Goal: Information Seeking & Learning: Learn about a topic

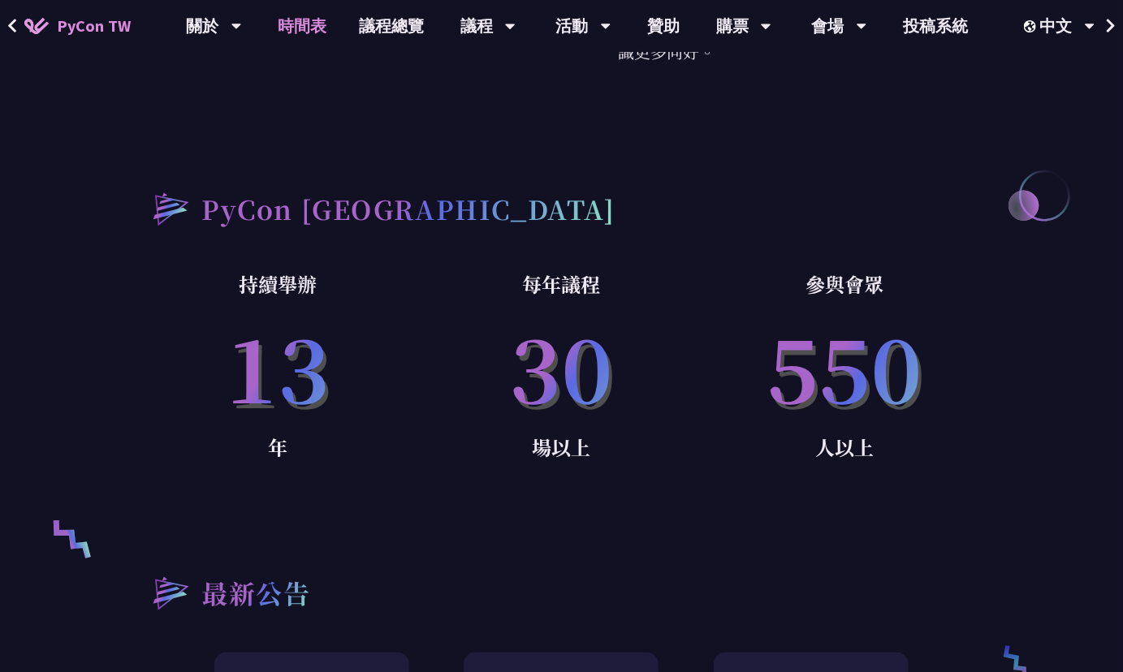
click at [304, 19] on link "時間表" at bounding box center [301, 26] width 81 height 52
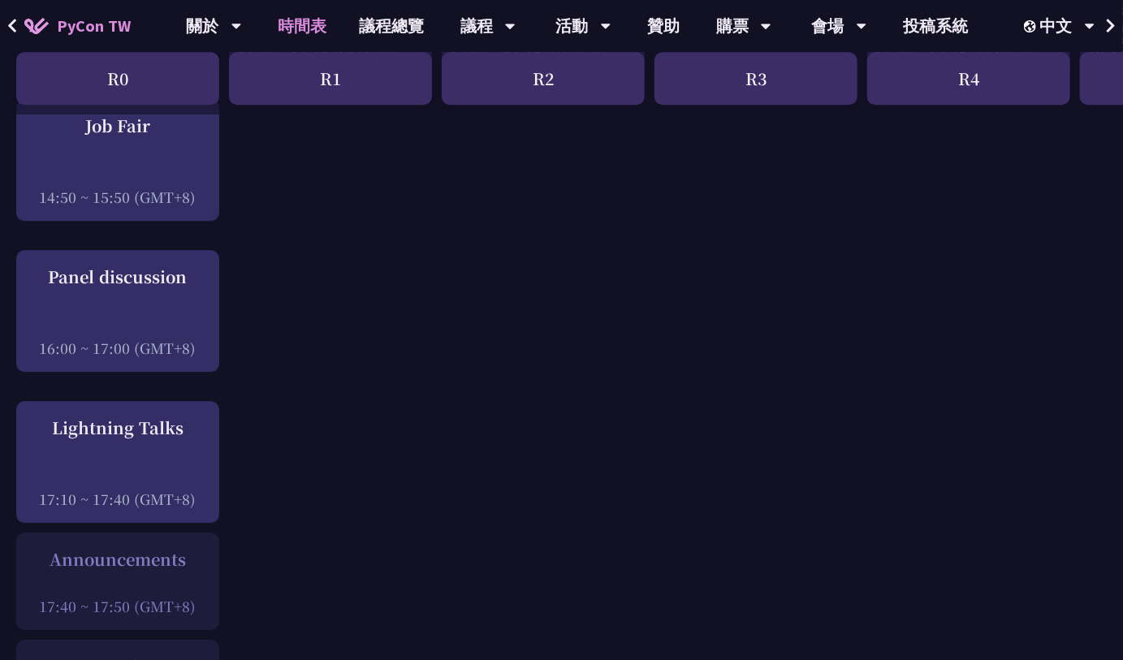
scroll to position [2192, 0]
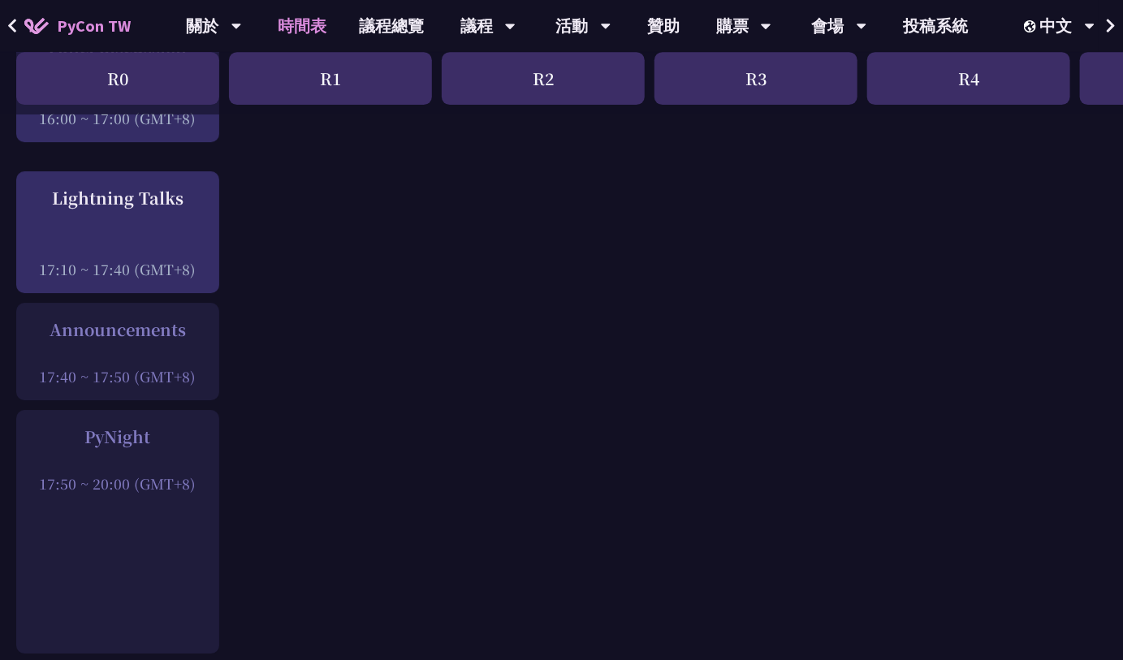
drag, startPoint x: 83, startPoint y: 433, endPoint x: 152, endPoint y: 437, distance: 69.1
click at [152, 437] on div "PyNight" at bounding box center [117, 437] width 187 height 24
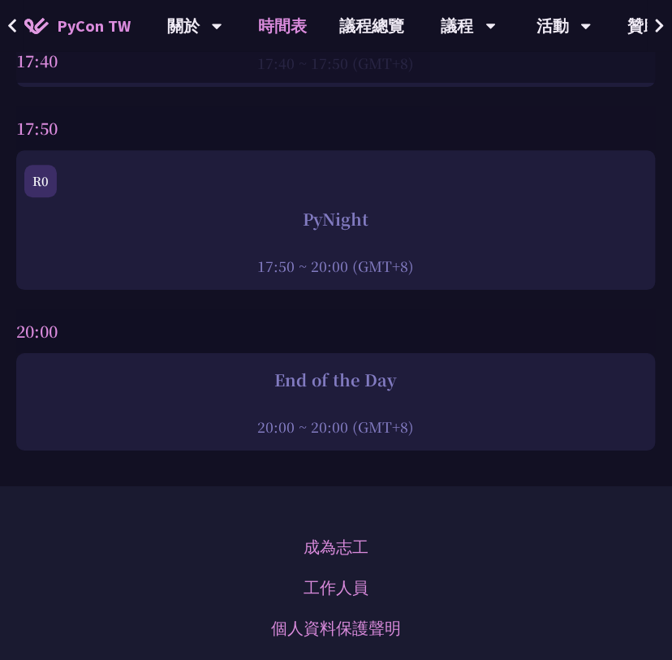
scroll to position [6738, 0]
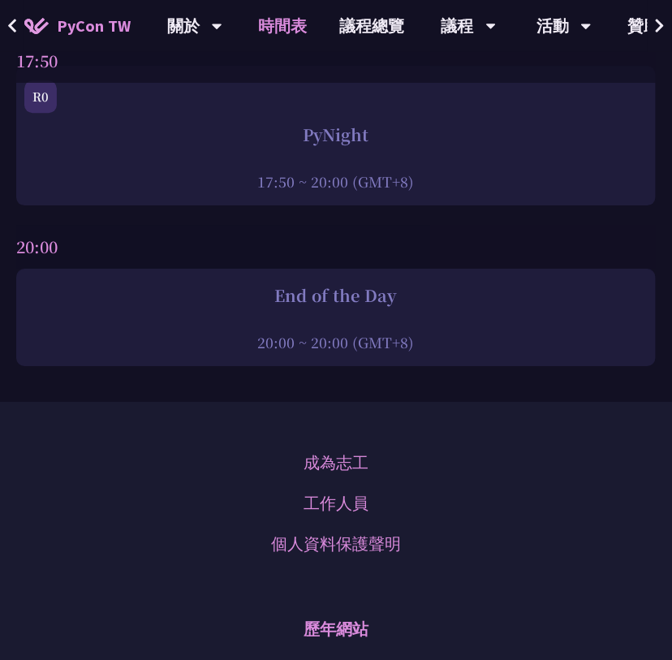
drag, startPoint x: 273, startPoint y: 272, endPoint x: 408, endPoint y: 278, distance: 134.9
click at [408, 283] on div "End of the Day" at bounding box center [335, 295] width 623 height 24
drag, startPoint x: 389, startPoint y: 278, endPoint x: 332, endPoint y: 366, distance: 104.5
click at [512, 244] on div "20:00" at bounding box center [336, 247] width 640 height 44
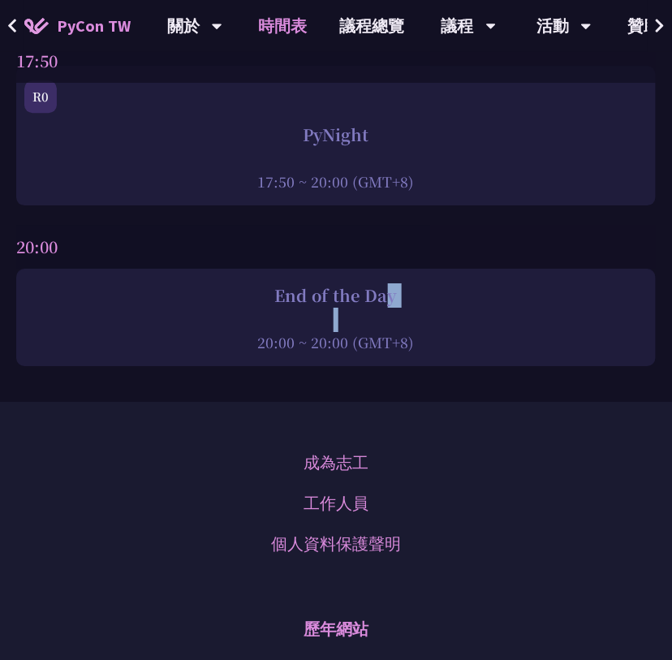
drag, startPoint x: 252, startPoint y: 277, endPoint x: 400, endPoint y: 293, distance: 148.6
click at [400, 293] on div "End of the Day 20:00 ~ 20:00 (GMT+8)" at bounding box center [335, 317] width 623 height 69
click at [488, 332] on div "20:00 ~ 20:00 (GMT+8)" at bounding box center [335, 342] width 623 height 20
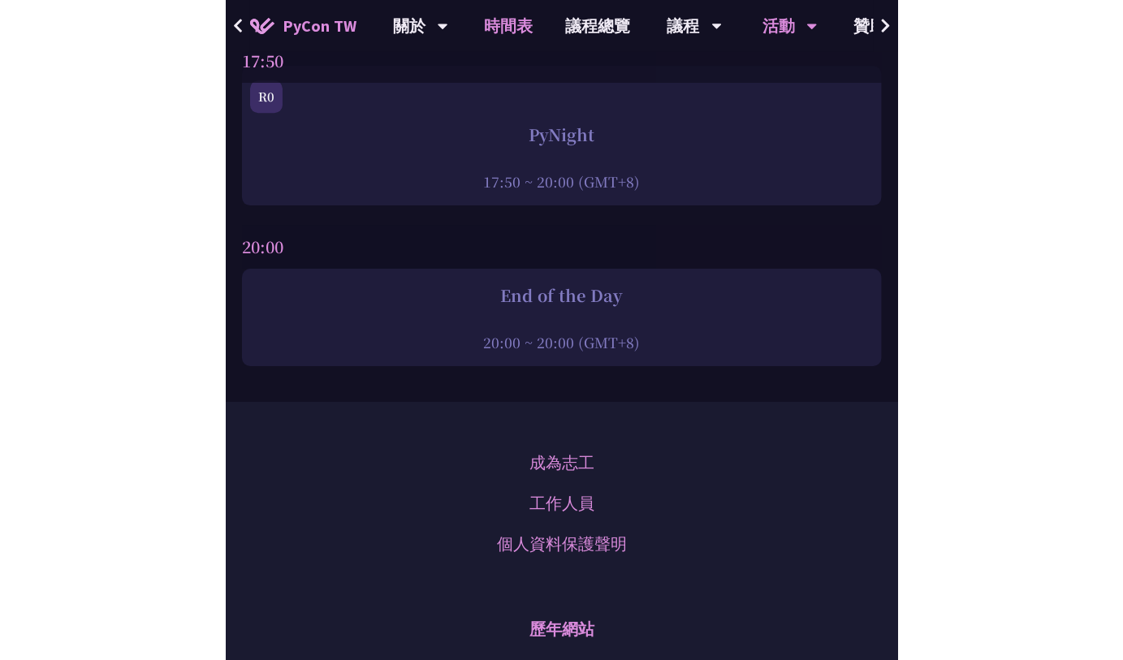
scroll to position [2911, 0]
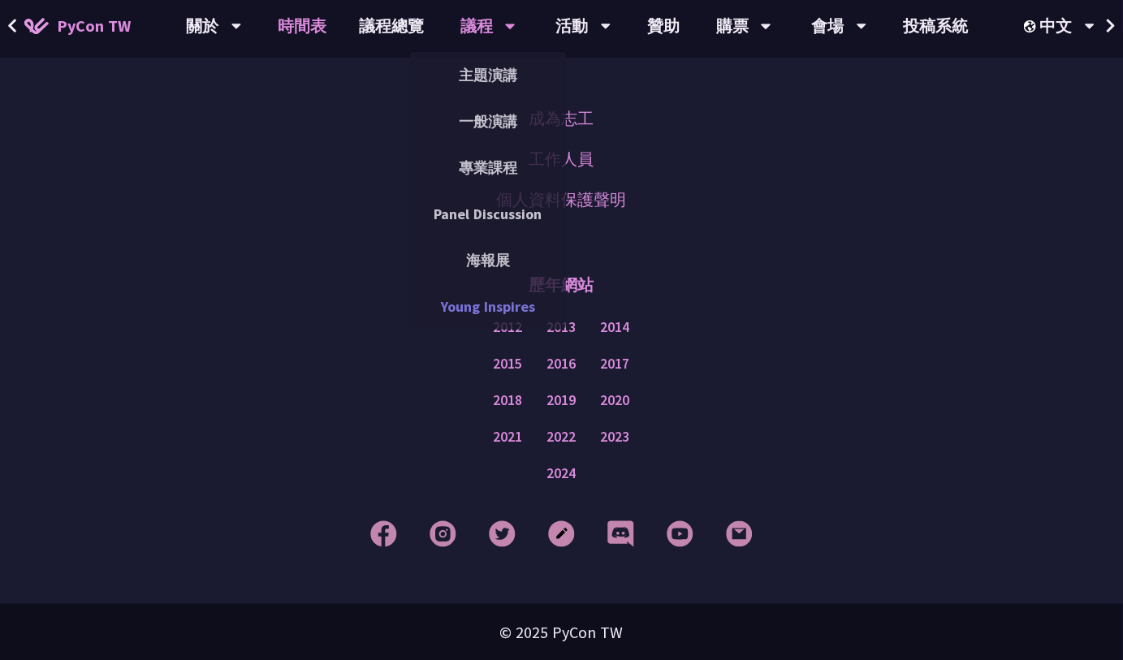
click at [520, 297] on link "Young Inspires" at bounding box center [488, 306] width 156 height 38
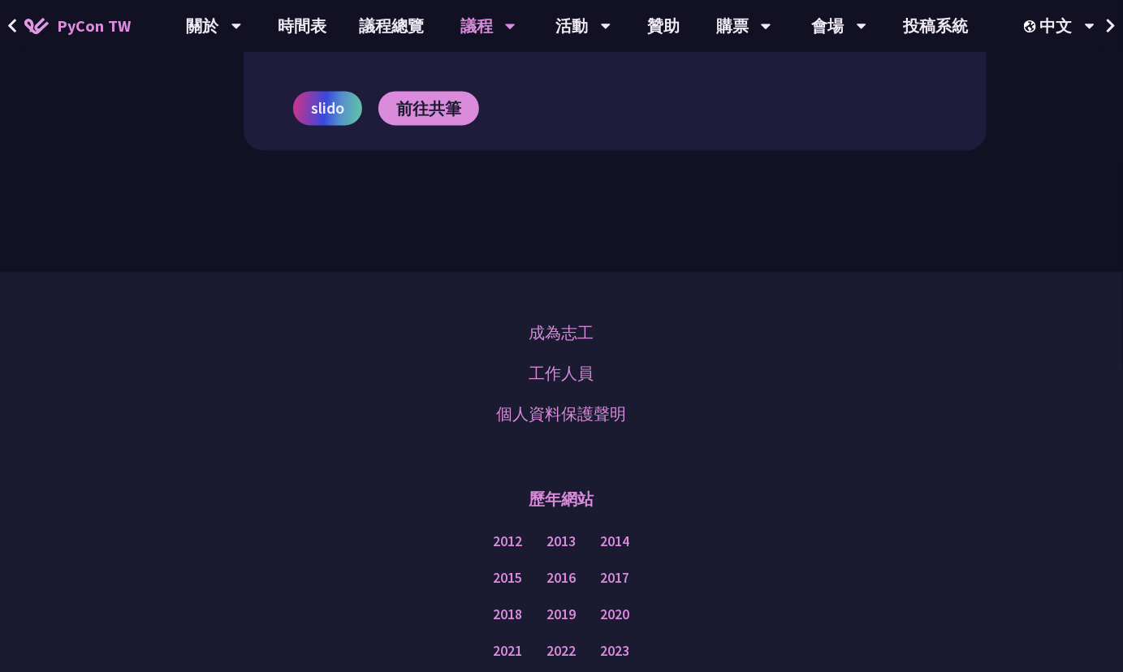
scroll to position [1687, 0]
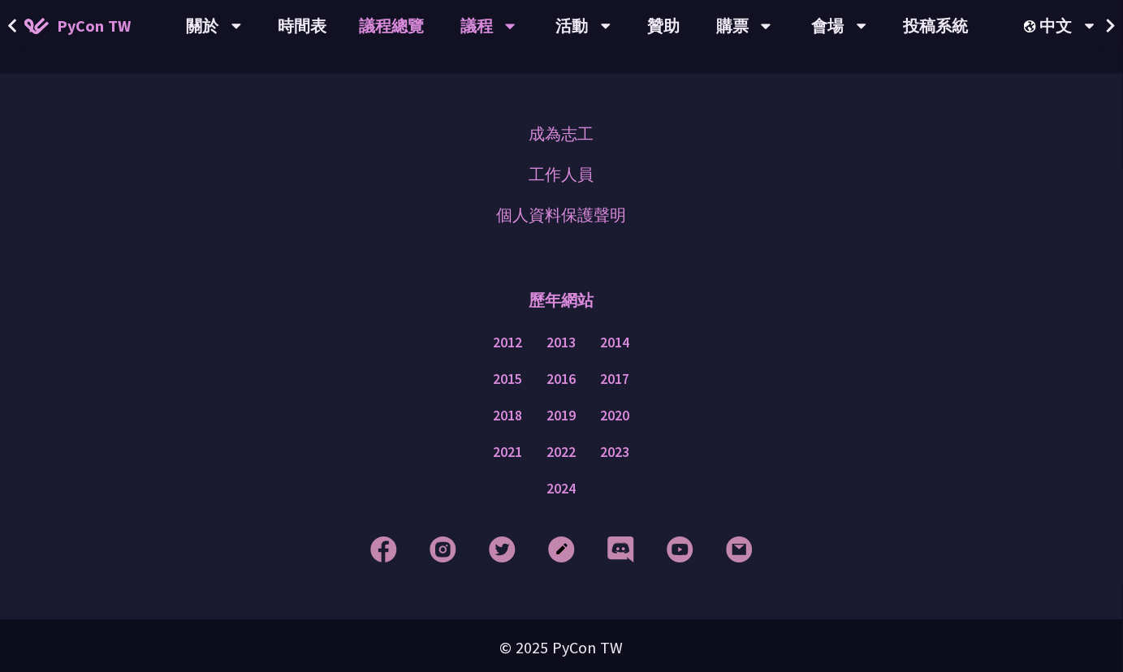
click at [422, 21] on link "議程總覽" at bounding box center [391, 26] width 97 height 52
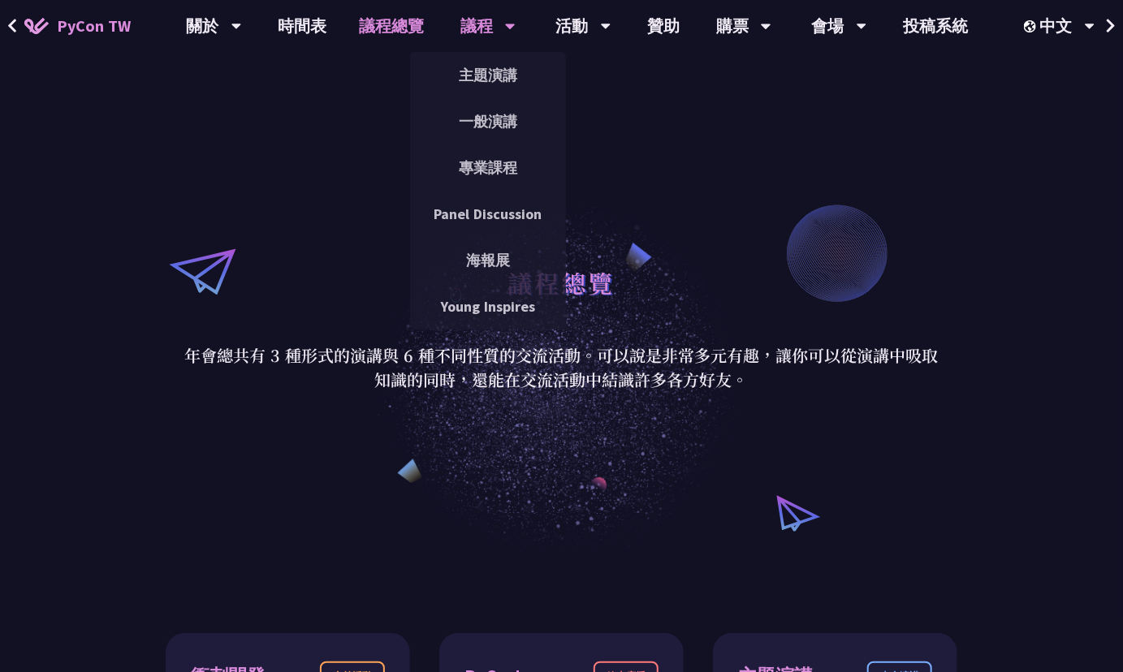
click at [498, 24] on div "議程" at bounding box center [487, 26] width 55 height 52
click at [468, 20] on div "議程" at bounding box center [487, 26] width 55 height 52
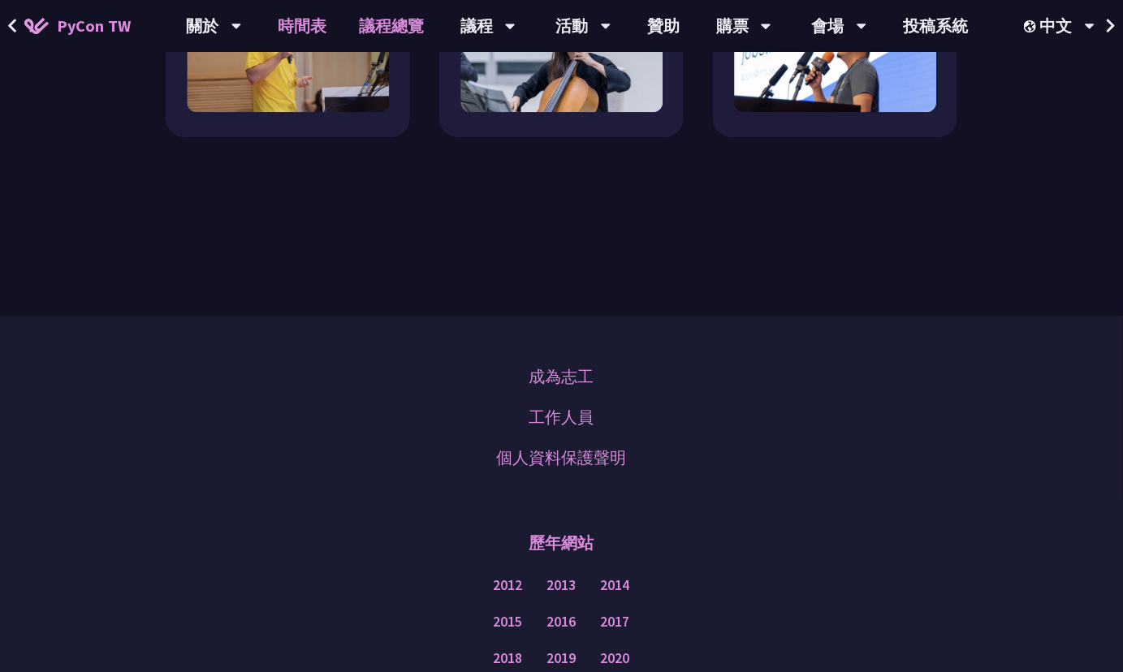
scroll to position [1948, 0]
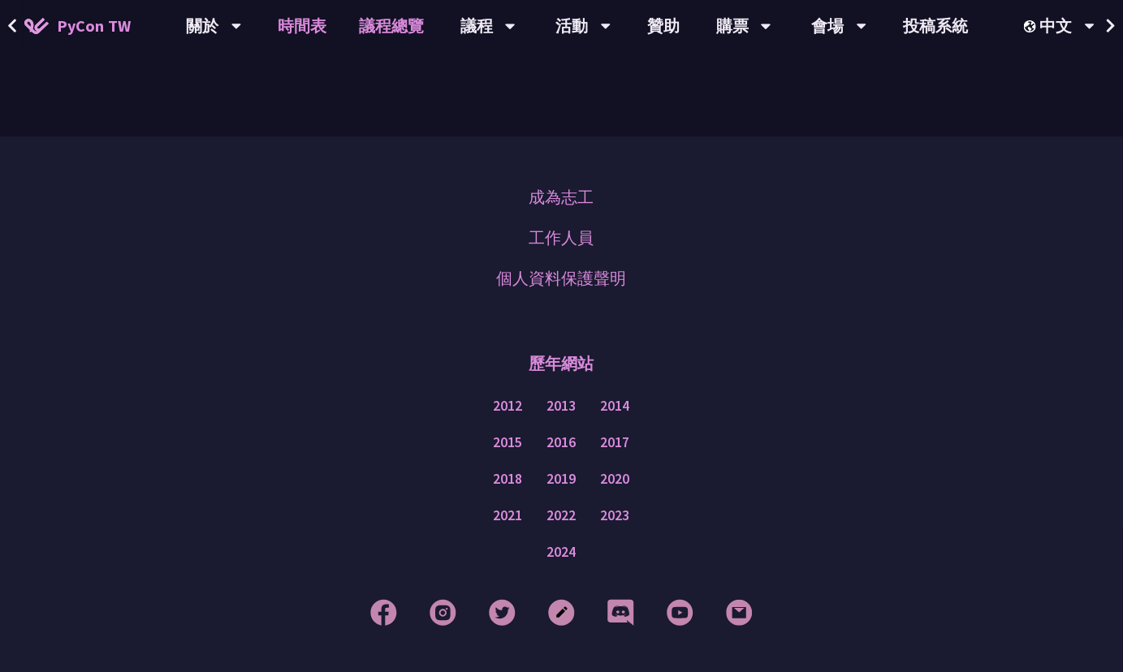
click at [332, 21] on link "時間表" at bounding box center [301, 26] width 81 height 52
